Goal: Task Accomplishment & Management: Manage account settings

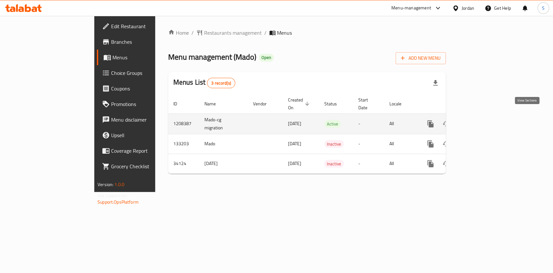
click at [485, 116] on link "enhanced table" at bounding box center [478, 124] width 16 height 16
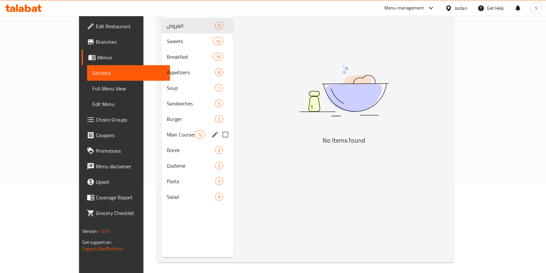
scroll to position [91, 0]
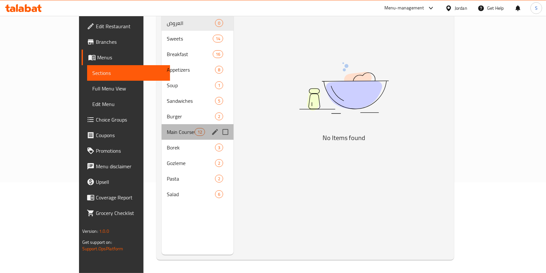
click at [162, 124] on div "Main Courses 12" at bounding box center [198, 132] width 72 height 16
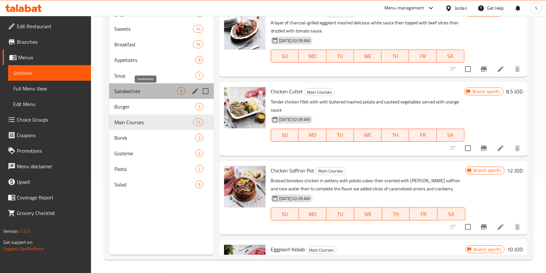
click at [132, 91] on span "Sandwiches" at bounding box center [145, 91] width 63 height 8
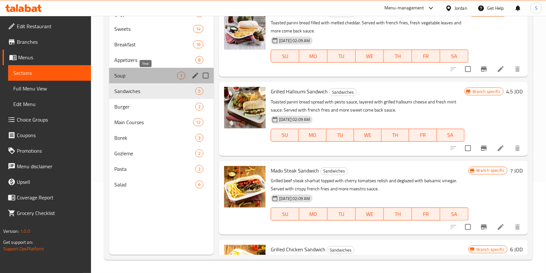
click at [134, 77] on span "Soup" at bounding box center [145, 76] width 63 height 8
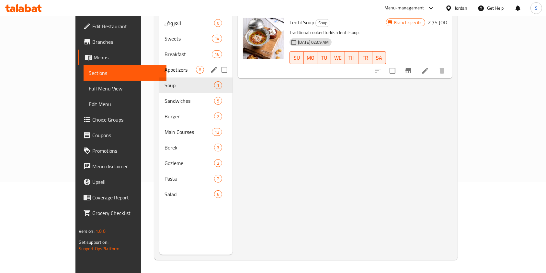
scroll to position [4, 0]
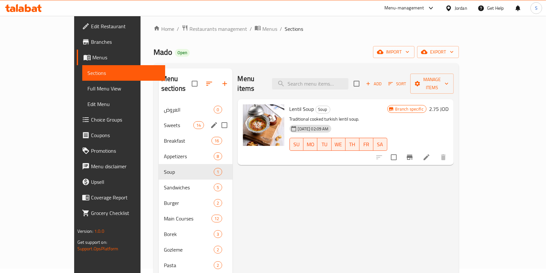
click at [159, 117] on div "Sweets 14" at bounding box center [196, 125] width 74 height 16
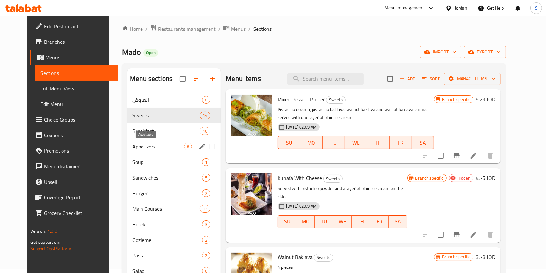
click at [133, 144] on span "Appetizers" at bounding box center [159, 147] width 52 height 8
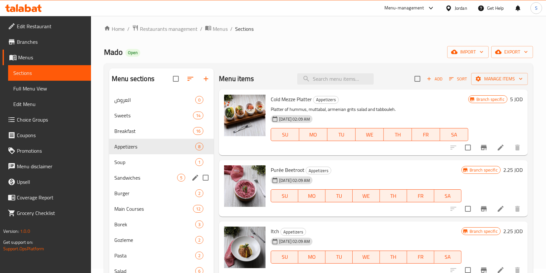
click at [131, 192] on span "Burger" at bounding box center [154, 193] width 81 height 8
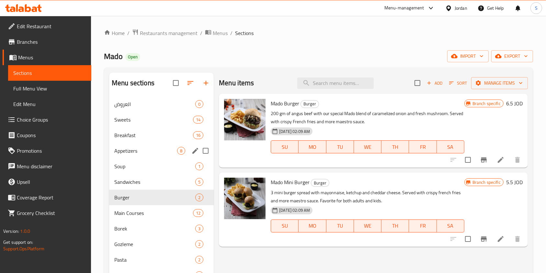
click at [131, 141] on div "Breakfast 16" at bounding box center [161, 135] width 105 height 16
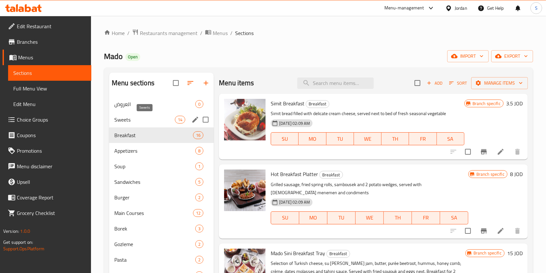
click at [128, 120] on span "Sweets" at bounding box center [144, 120] width 61 height 8
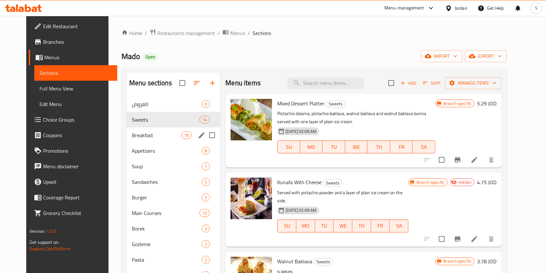
click at [128, 141] on div "Breakfast 16" at bounding box center [174, 135] width 94 height 16
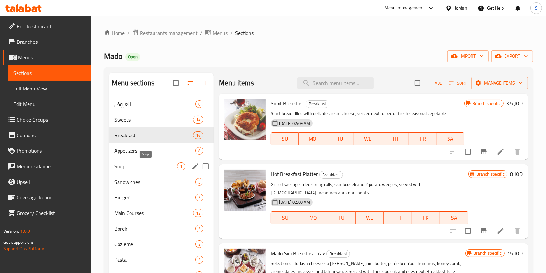
click at [130, 164] on span "Soup" at bounding box center [145, 166] width 63 height 8
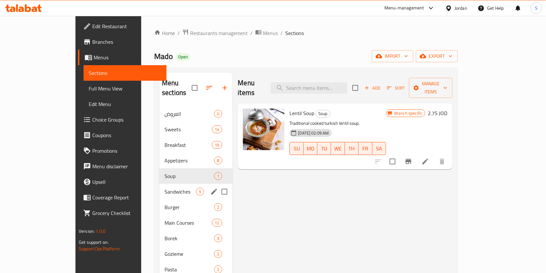
click at [159, 187] on div "Sandwiches 5" at bounding box center [195, 192] width 73 height 16
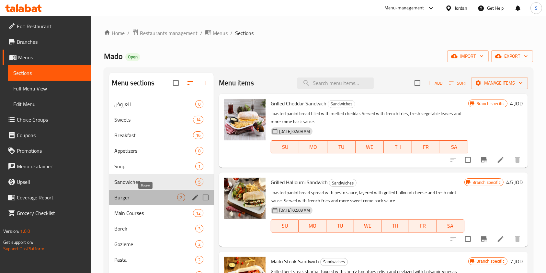
click at [125, 198] on span "Burger" at bounding box center [145, 197] width 63 height 8
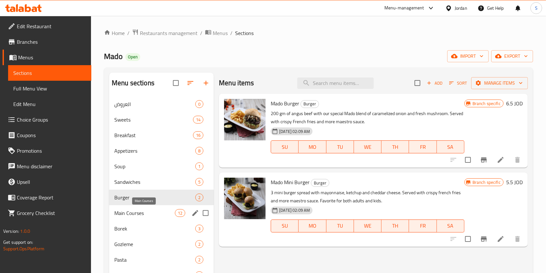
click at [132, 215] on span "Main Courses" at bounding box center [144, 213] width 61 height 8
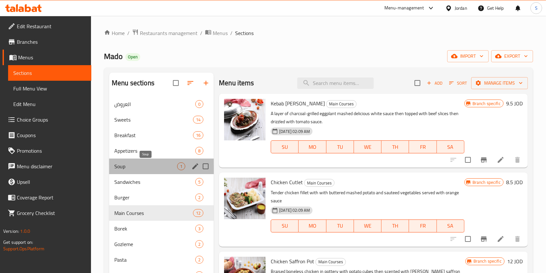
click at [134, 163] on span "Soup" at bounding box center [145, 166] width 63 height 8
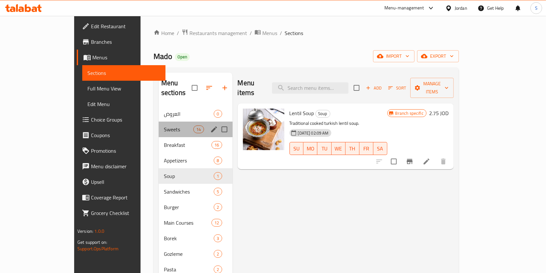
click at [159, 124] on div "Sweets 14" at bounding box center [196, 130] width 74 height 16
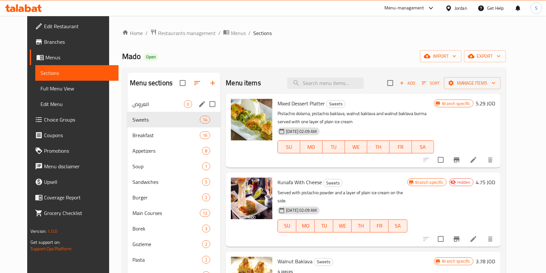
click at [138, 110] on div "العروض 0" at bounding box center [173, 104] width 93 height 16
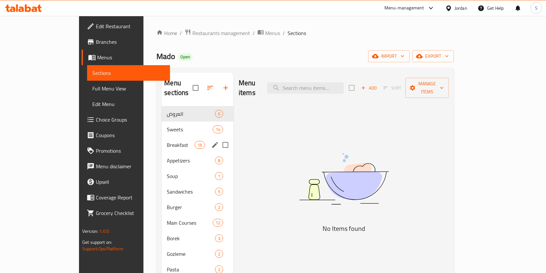
click at [167, 141] on span "Breakfast" at bounding box center [181, 145] width 28 height 8
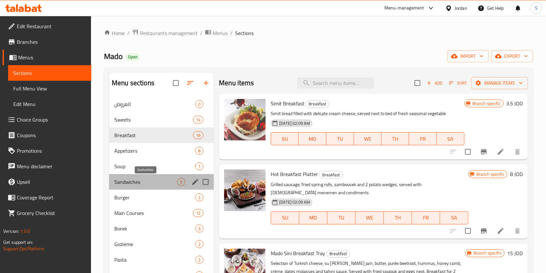
click at [145, 178] on span "Sandwiches" at bounding box center [145, 182] width 63 height 8
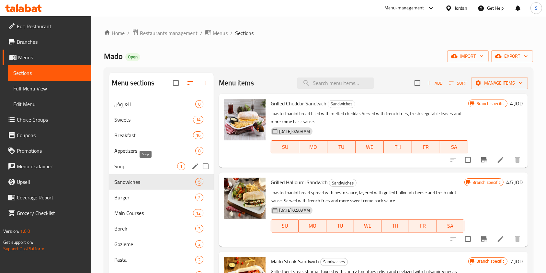
click at [127, 161] on div "Soup 1" at bounding box center [161, 166] width 105 height 16
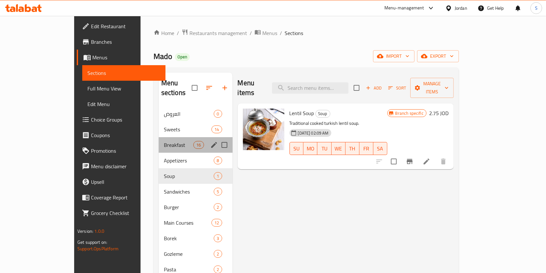
click at [159, 139] on div "Breakfast 16" at bounding box center [196, 145] width 74 height 16
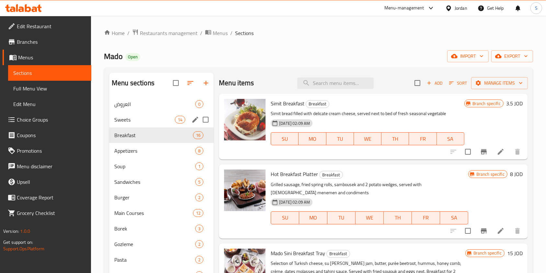
click at [127, 123] on div "Sweets 14" at bounding box center [161, 120] width 105 height 16
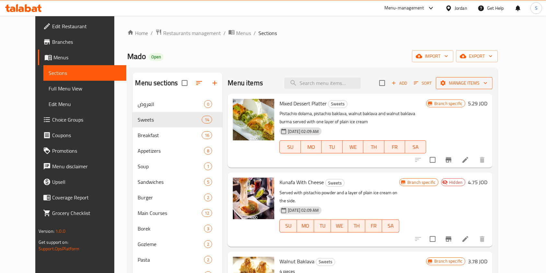
click at [488, 81] on span "Manage items" at bounding box center [464, 83] width 46 height 8
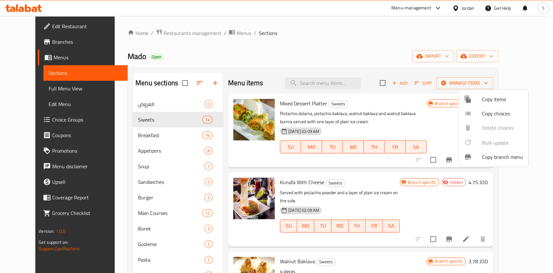
click at [397, 57] on div at bounding box center [276, 136] width 553 height 273
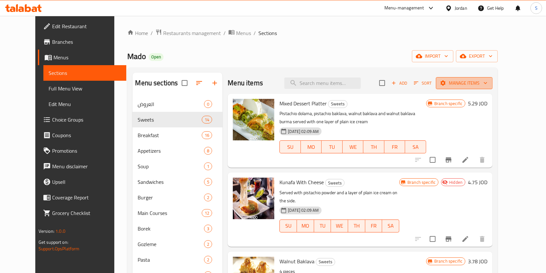
click at [488, 81] on span "Manage items" at bounding box center [464, 83] width 46 height 8
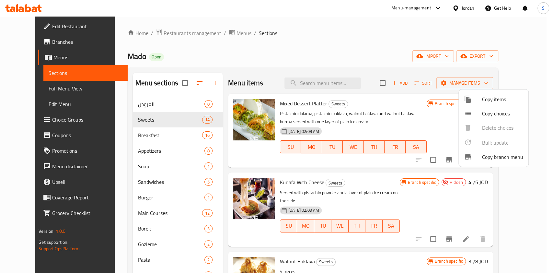
click at [403, 53] on div at bounding box center [276, 136] width 553 height 273
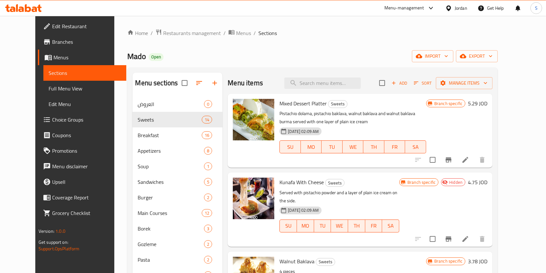
click at [488, 76] on div "Menu items Add Sort Manage items" at bounding box center [360, 83] width 265 height 21
click at [488, 77] on button "Manage items" at bounding box center [464, 83] width 57 height 12
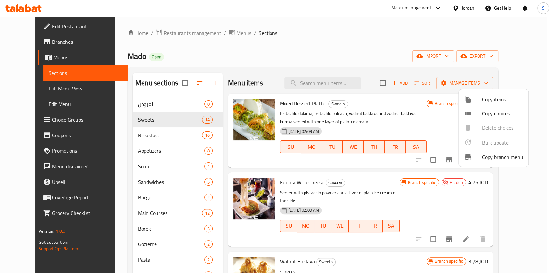
click at [499, 79] on div at bounding box center [276, 136] width 553 height 273
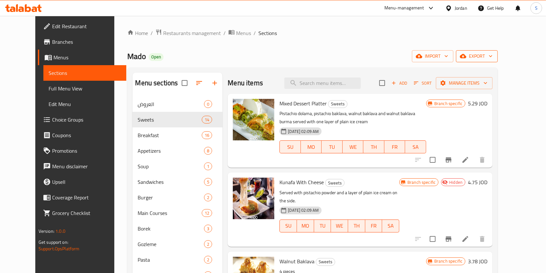
click at [493, 55] on span "export" at bounding box center [476, 56] width 31 height 8
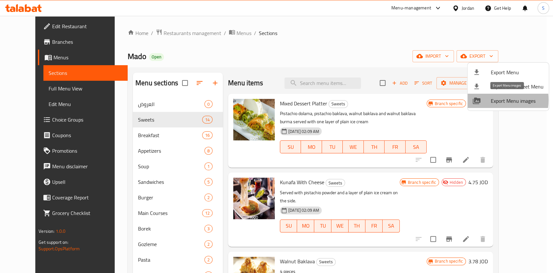
click at [489, 100] on div at bounding box center [482, 101] width 18 height 8
click at [31, 43] on div at bounding box center [276, 136] width 553 height 273
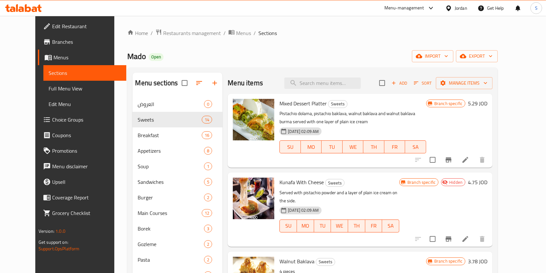
click at [52, 38] on span "Branches" at bounding box center [86, 42] width 69 height 8
